Goal: Obtain resource: Download file/media

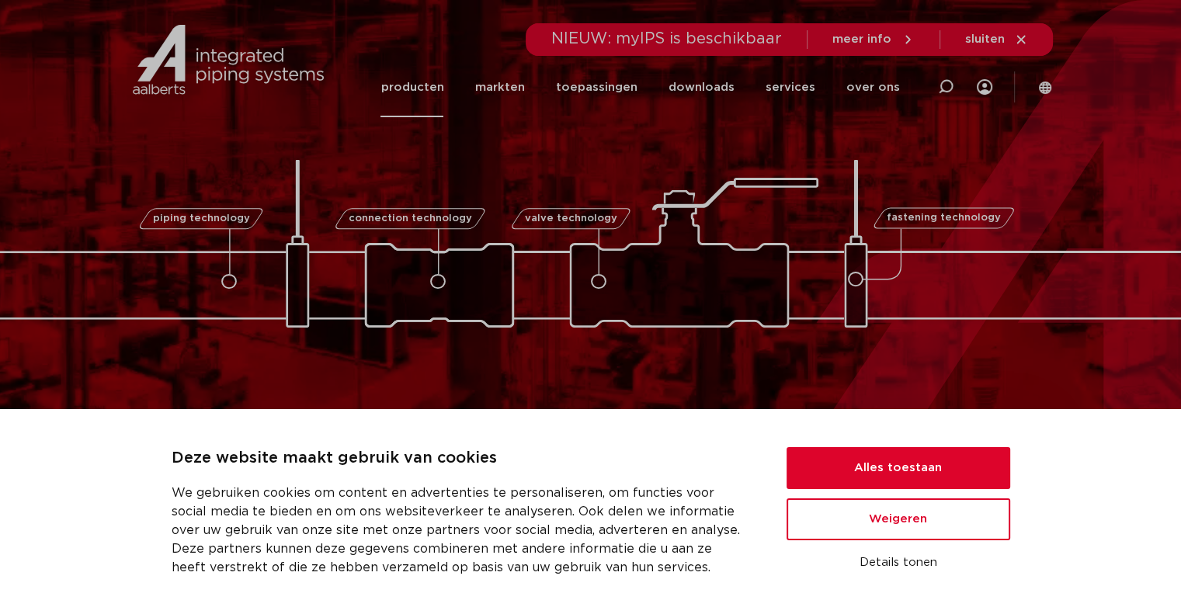
click at [443, 88] on link "producten" at bounding box center [411, 87] width 63 height 60
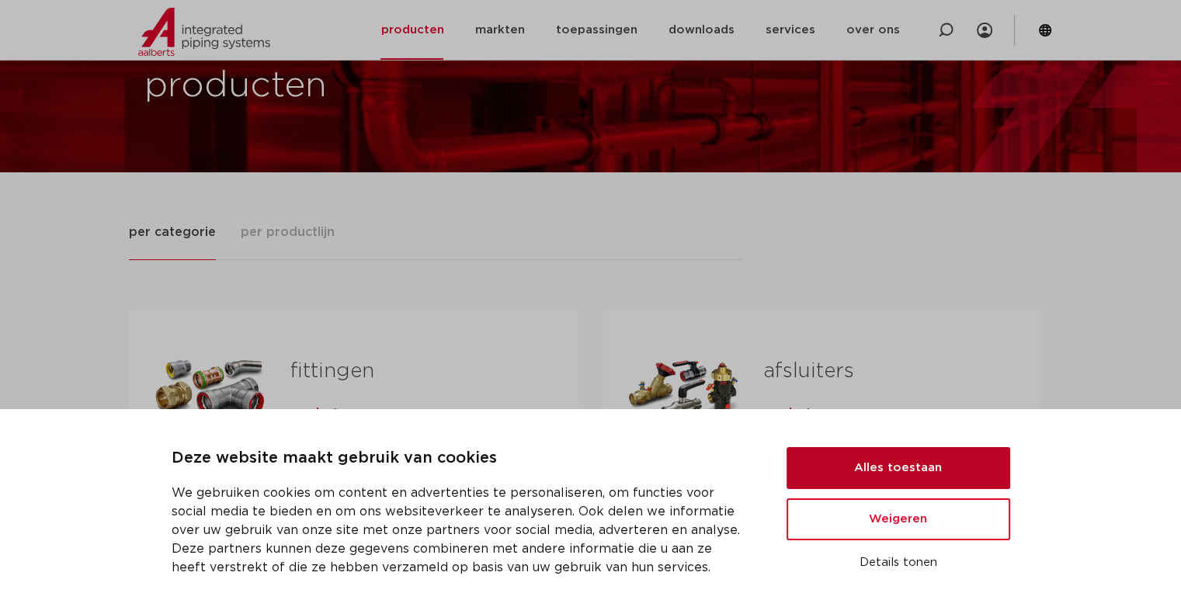
click at [871, 464] on button "Alles toestaan" at bounding box center [898, 468] width 224 height 42
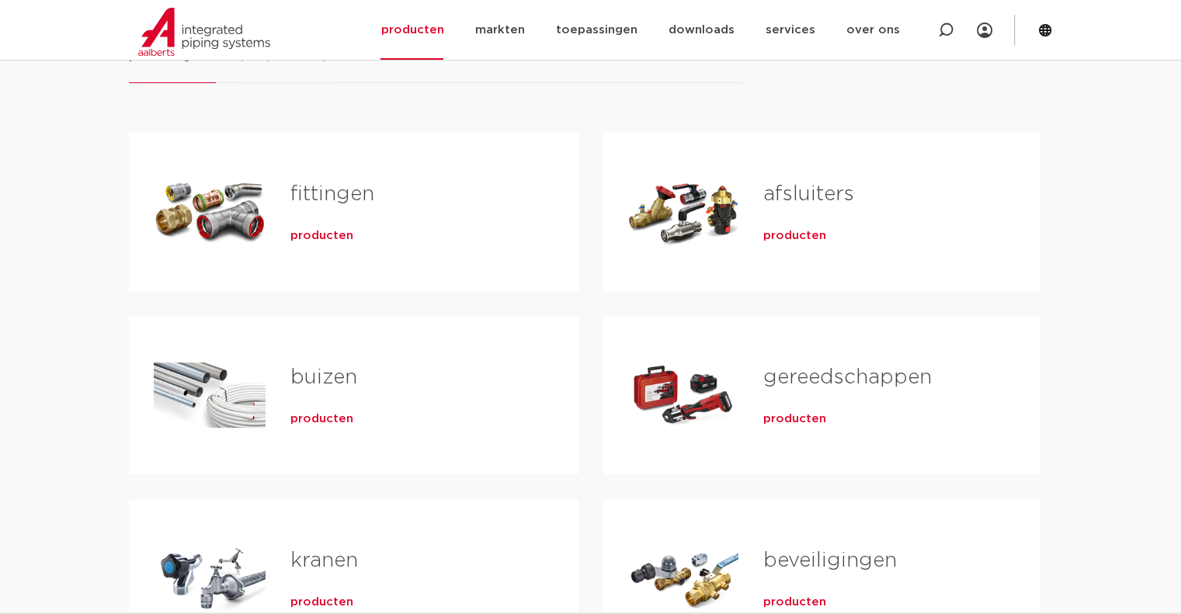
scroll to position [233, 0]
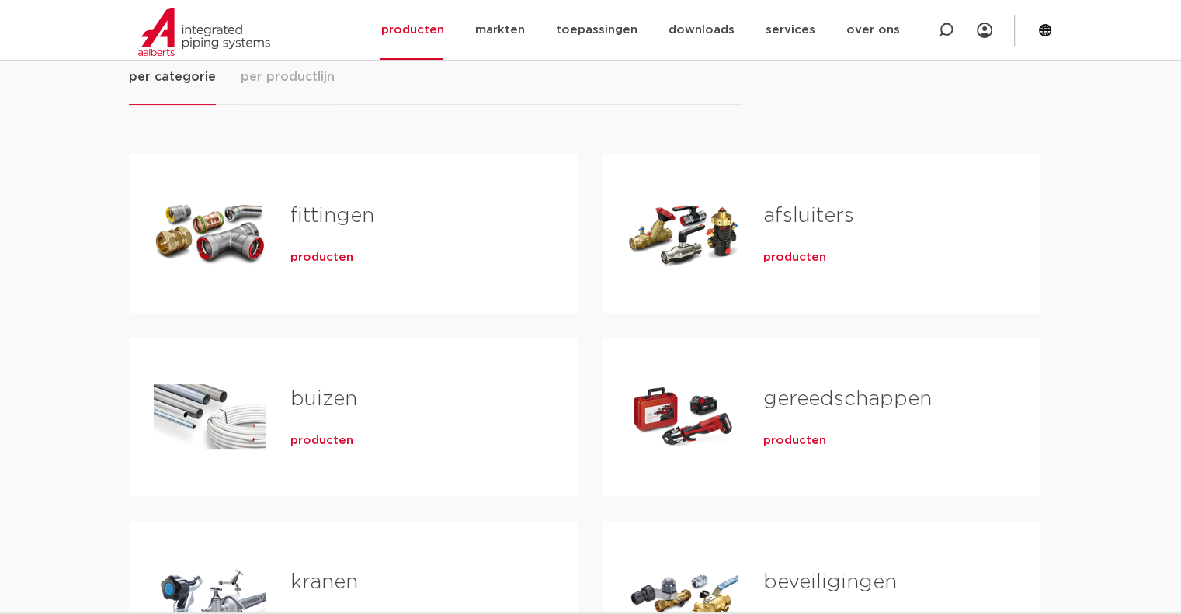
click at [323, 257] on span "producten" at bounding box center [321, 258] width 63 height 16
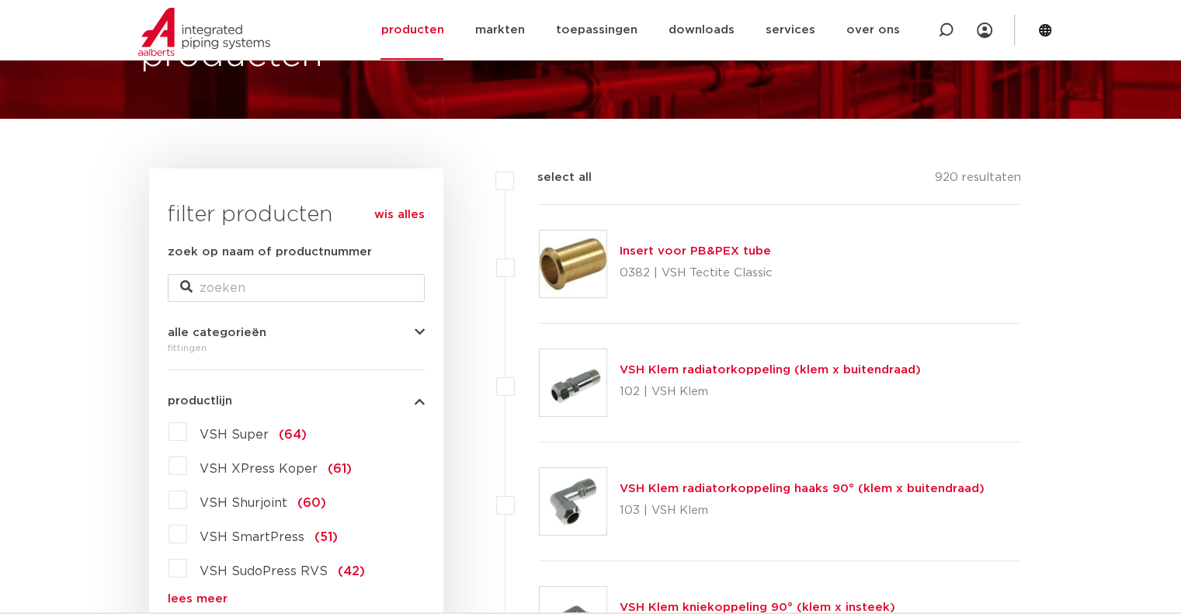
scroll to position [78, 0]
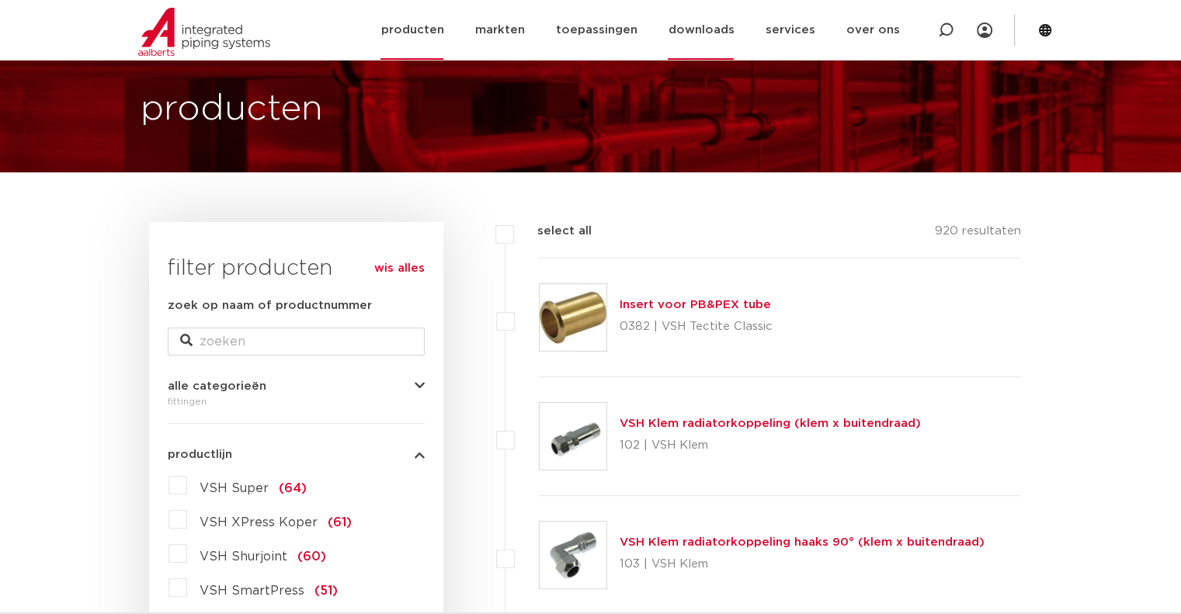
click at [713, 27] on link "downloads" at bounding box center [701, 30] width 66 height 60
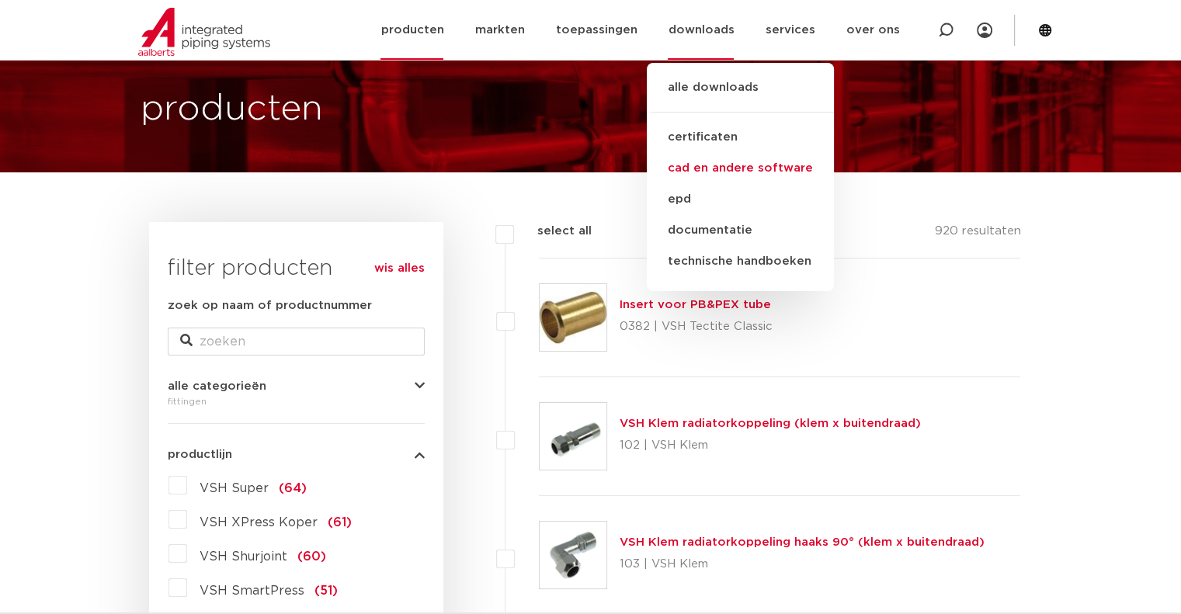
click at [716, 162] on link "cad en andere software" at bounding box center [740, 168] width 187 height 31
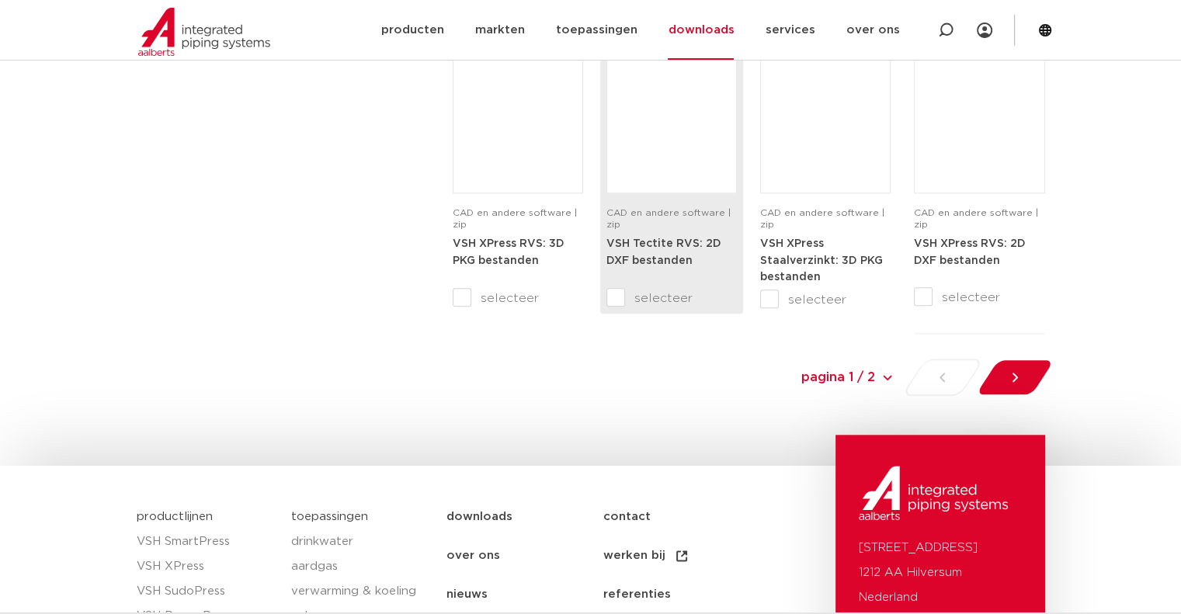
scroll to position [1708, 0]
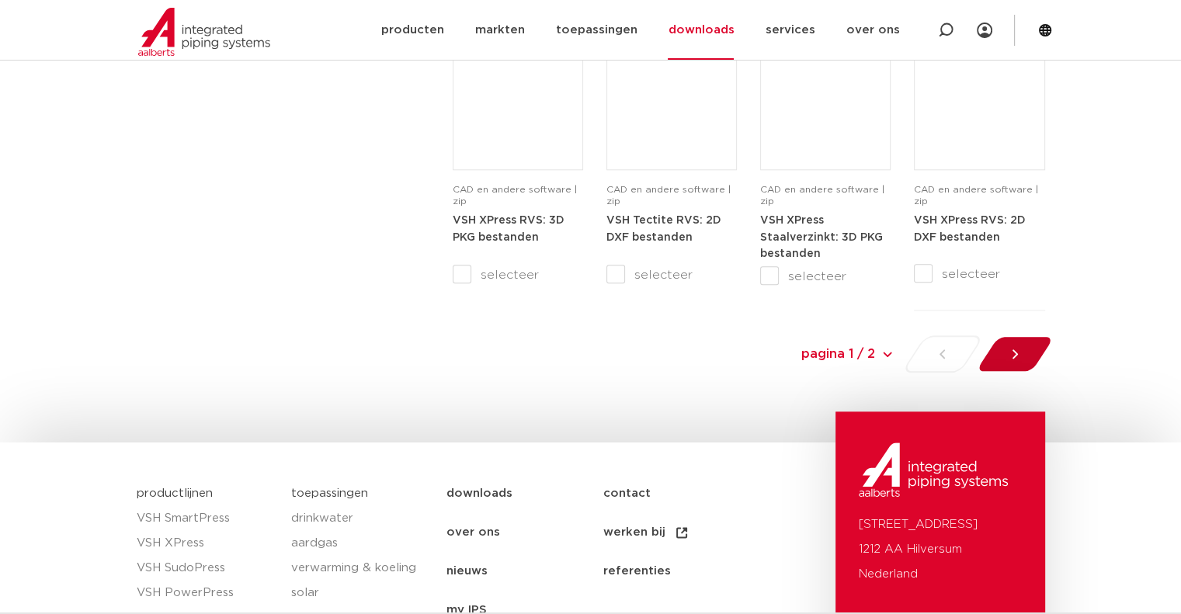
click at [1011, 347] on icon at bounding box center [1015, 354] width 16 height 16
